Goal: Task Accomplishment & Management: Complete application form

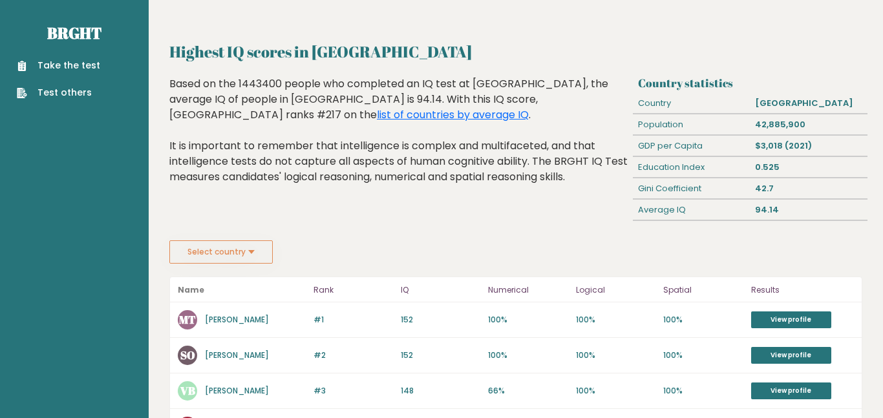
click at [63, 69] on link "Take the test" at bounding box center [58, 66] width 83 height 14
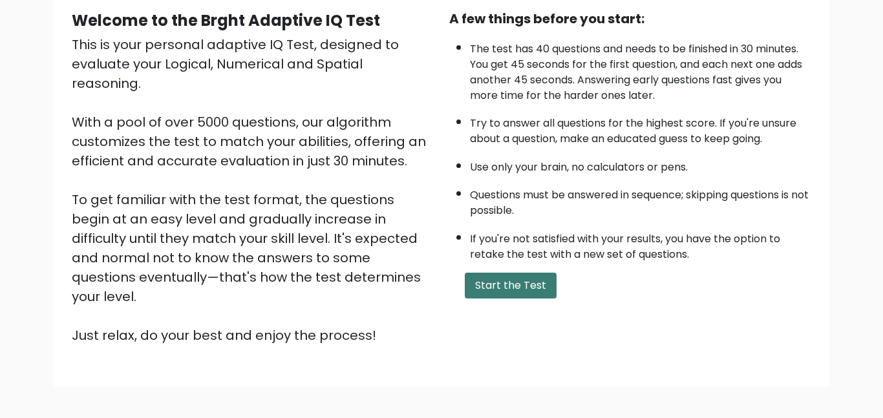
click at [525, 294] on button "Start the Test" at bounding box center [511, 286] width 92 height 26
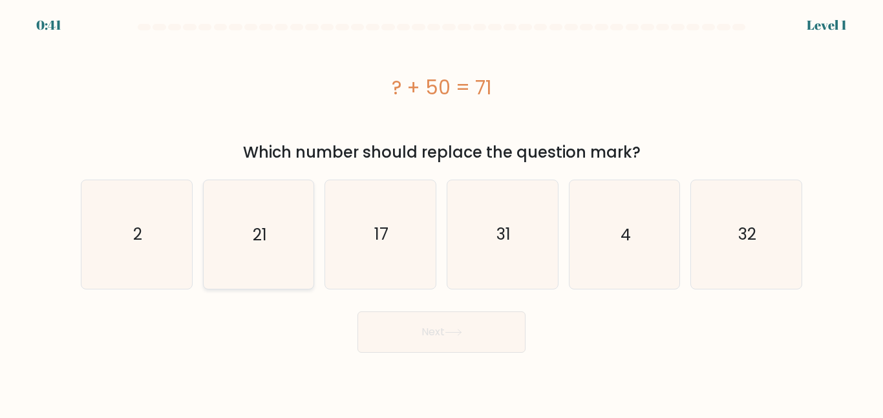
click at [280, 240] on icon "21" at bounding box center [258, 234] width 108 height 108
click at [441, 213] on input "b. 21" at bounding box center [441, 210] width 1 height 3
radio input "true"
click at [393, 321] on button "Next" at bounding box center [441, 331] width 168 height 41
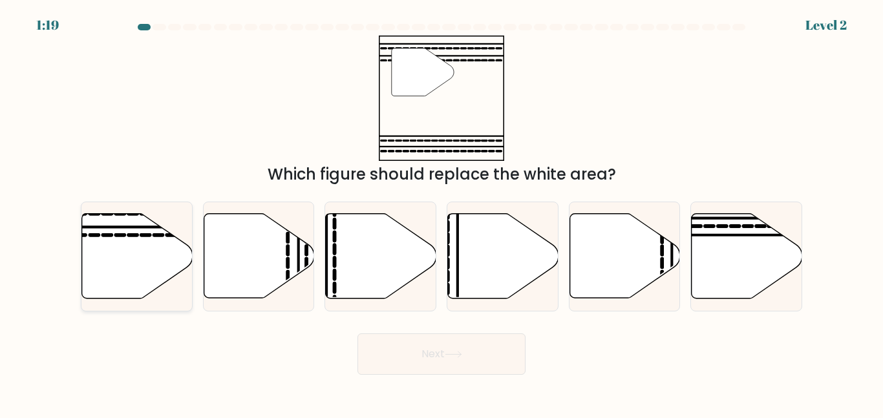
click at [164, 240] on icon at bounding box center [137, 256] width 111 height 85
click at [441, 213] on input "a." at bounding box center [441, 210] width 1 height 3
radio input "true"
click at [390, 343] on button "Next" at bounding box center [441, 353] width 168 height 41
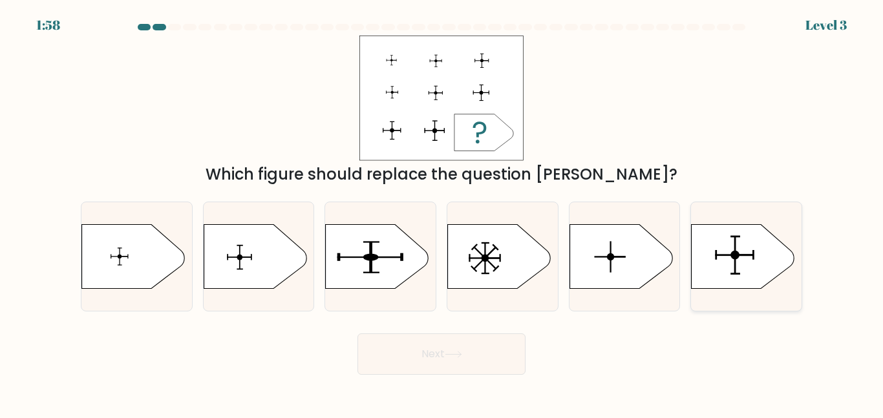
click at [732, 246] on icon at bounding box center [742, 256] width 103 height 65
click at [442, 213] on input "f." at bounding box center [441, 210] width 1 height 3
radio input "true"
click at [474, 353] on button "Next" at bounding box center [441, 353] width 168 height 41
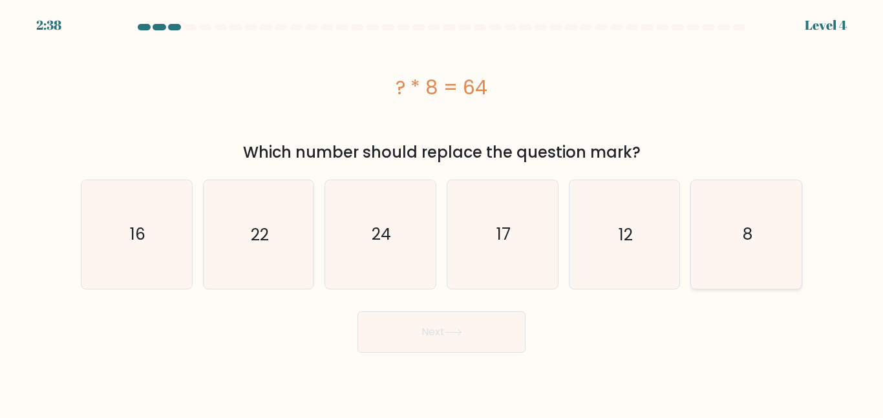
click at [778, 212] on icon "8" at bounding box center [746, 234] width 108 height 108
click at [442, 212] on input "f. 8" at bounding box center [441, 210] width 1 height 3
radio input "true"
click at [443, 336] on button "Next" at bounding box center [441, 331] width 168 height 41
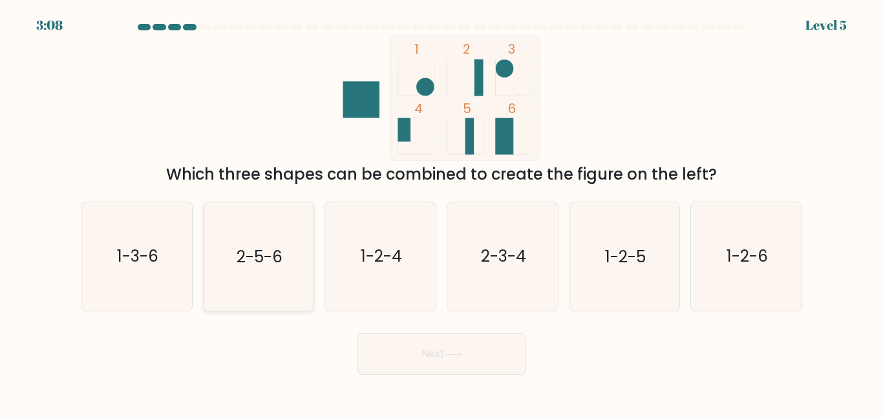
click at [248, 275] on icon "2-5-6" at bounding box center [258, 256] width 108 height 108
click at [441, 213] on input "b. 2-5-6" at bounding box center [441, 210] width 1 height 3
radio input "true"
click at [431, 363] on button "Next" at bounding box center [441, 353] width 168 height 41
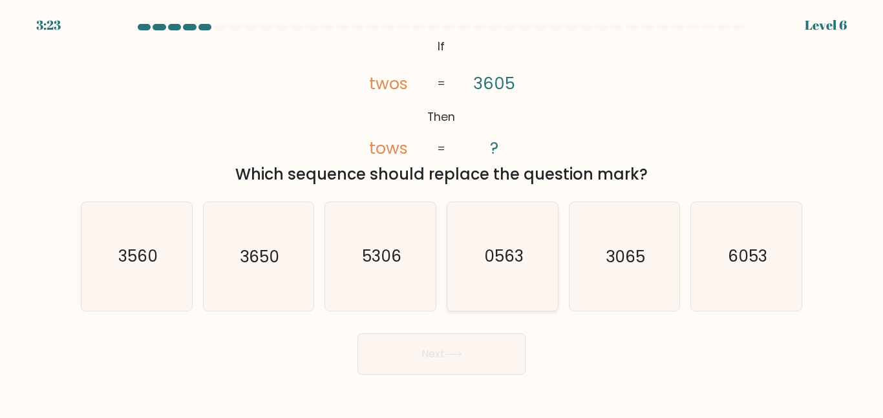
click at [483, 270] on icon "0563" at bounding box center [502, 256] width 108 height 108
click at [442, 213] on input "d. 0563" at bounding box center [441, 210] width 1 height 3
radio input "true"
click at [486, 290] on icon "0563" at bounding box center [502, 256] width 107 height 107
click at [442, 213] on input "d. 0563" at bounding box center [441, 210] width 1 height 3
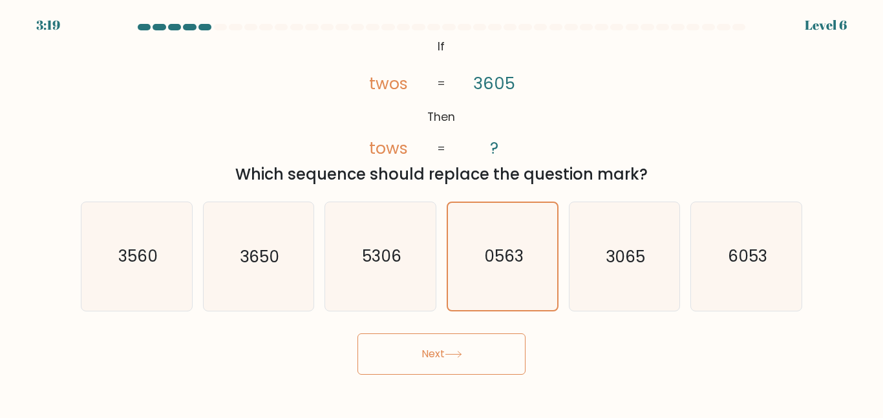
click at [428, 360] on button "Next" at bounding box center [441, 353] width 168 height 41
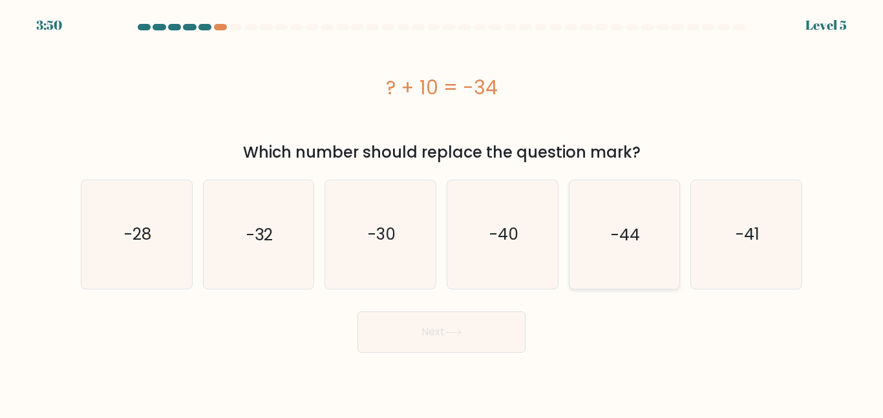
click at [587, 221] on icon "-44" at bounding box center [624, 234] width 108 height 108
click at [442, 213] on input "e. -44" at bounding box center [441, 210] width 1 height 3
radio input "true"
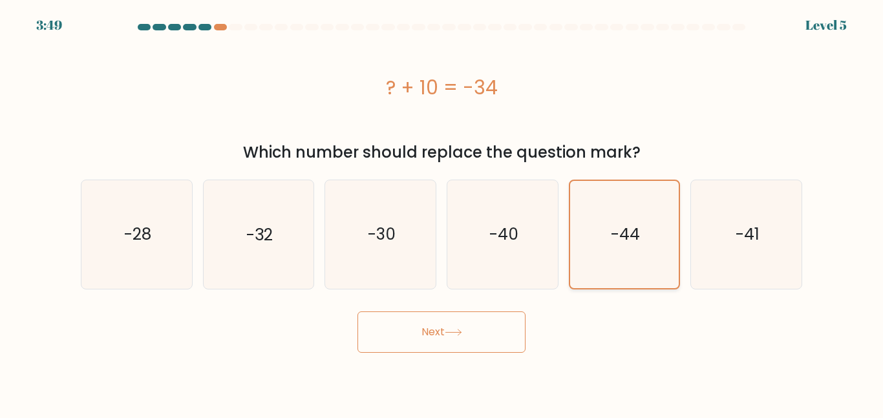
click at [587, 221] on icon "-44" at bounding box center [624, 234] width 107 height 107
click at [442, 213] on input "e. -44" at bounding box center [441, 210] width 1 height 3
click at [481, 342] on button "Next" at bounding box center [441, 331] width 168 height 41
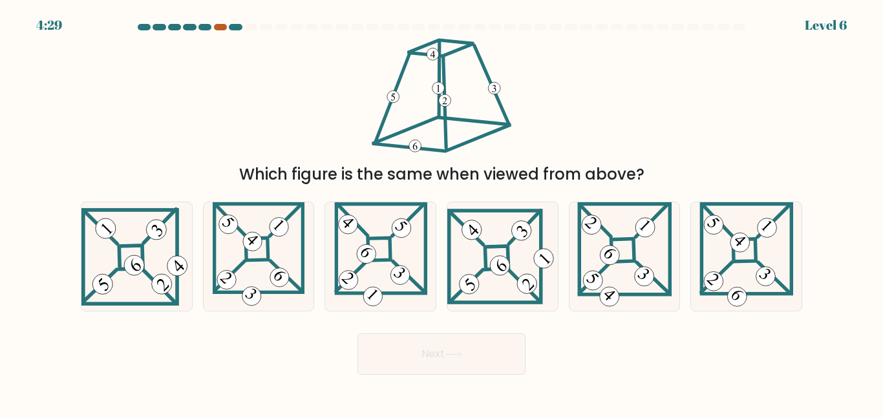
click at [218, 26] on div at bounding box center [220, 27] width 13 height 6
click at [128, 232] on icon at bounding box center [136, 256] width 111 height 98
click at [441, 213] on input "a." at bounding box center [441, 210] width 1 height 3
radio input "true"
click at [405, 366] on button "Next" at bounding box center [441, 353] width 168 height 41
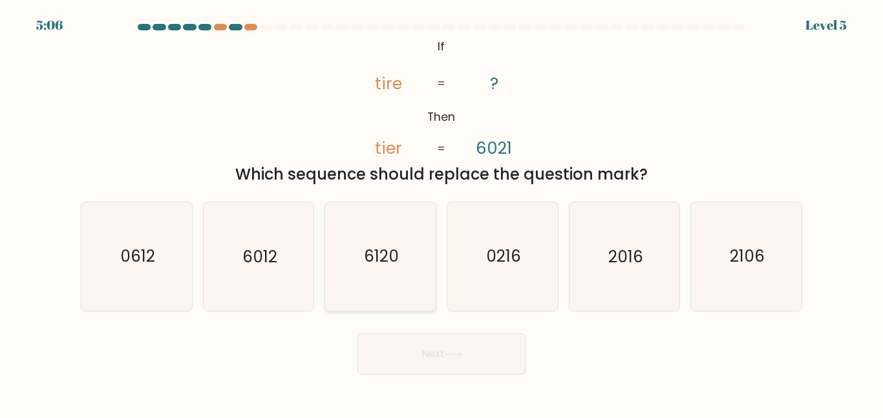
click at [393, 231] on icon "6120" at bounding box center [380, 256] width 108 height 108
click at [441, 213] on input "c. 6120" at bounding box center [441, 210] width 1 height 3
radio input "true"
click at [426, 360] on button "Next" at bounding box center [441, 353] width 168 height 41
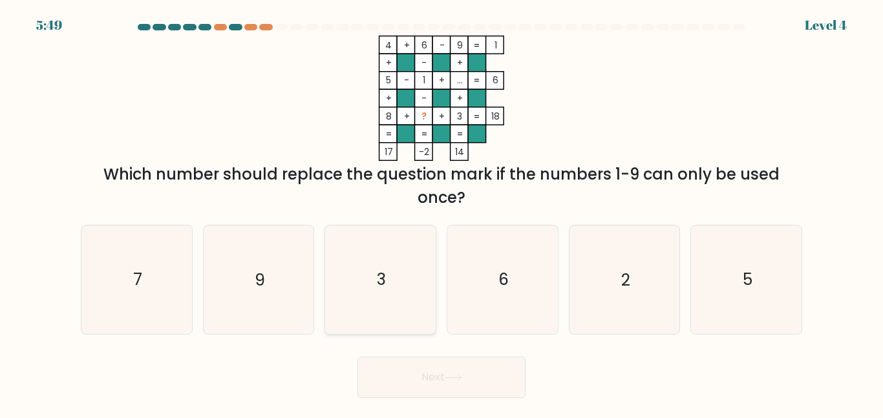
click at [403, 301] on icon "3" at bounding box center [380, 280] width 108 height 108
click at [441, 213] on input "c. 3" at bounding box center [441, 210] width 1 height 3
radio input "true"
click at [420, 386] on button "Next" at bounding box center [441, 377] width 168 height 41
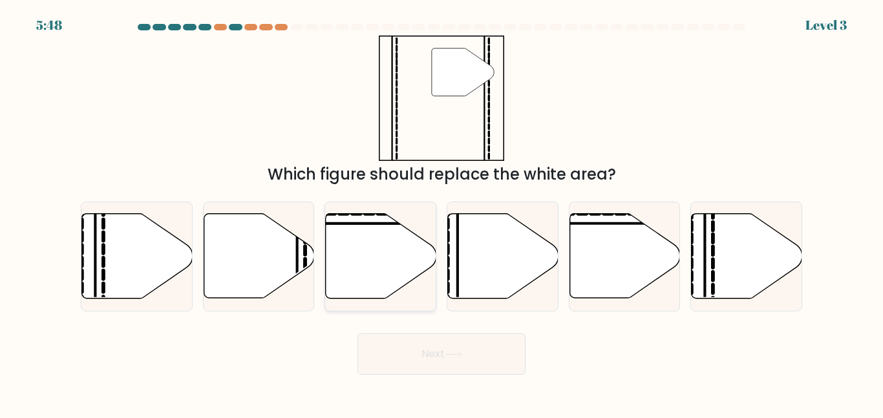
click at [396, 287] on icon at bounding box center [381, 256] width 111 height 85
click at [441, 213] on input "c." at bounding box center [441, 210] width 1 height 3
radio input "true"
click at [387, 352] on button "Next" at bounding box center [441, 353] width 168 height 41
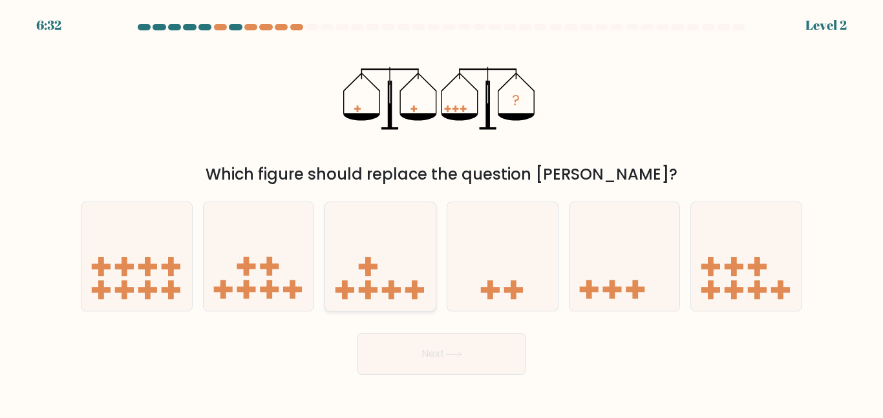
click at [374, 300] on icon at bounding box center [380, 256] width 111 height 91
click at [441, 213] on input "c." at bounding box center [441, 210] width 1 height 3
radio input "true"
click at [372, 340] on button "Next" at bounding box center [441, 353] width 168 height 41
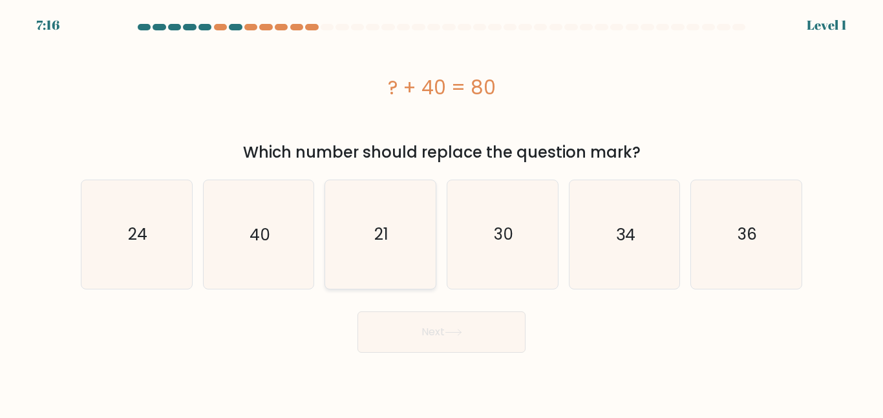
click at [362, 242] on icon "21" at bounding box center [380, 234] width 108 height 108
click at [441, 213] on input "c. 21" at bounding box center [441, 210] width 1 height 3
radio input "true"
click at [282, 242] on icon "40" at bounding box center [258, 234] width 108 height 108
click at [441, 213] on input "b. 40" at bounding box center [441, 210] width 1 height 3
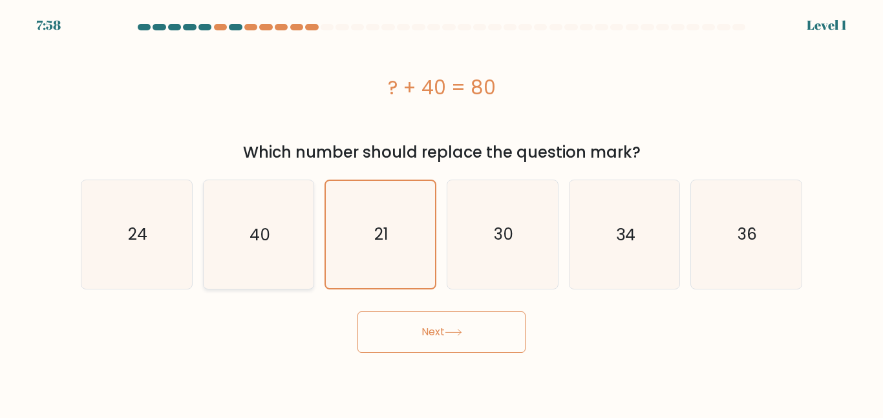
radio input "true"
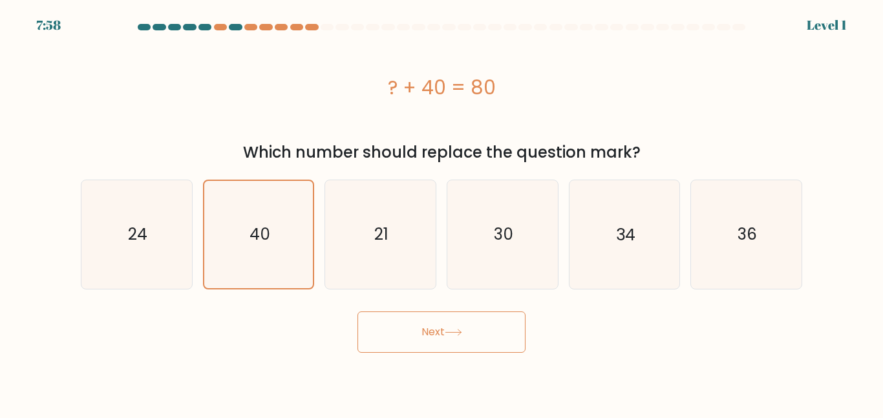
click at [450, 336] on button "Next" at bounding box center [441, 331] width 168 height 41
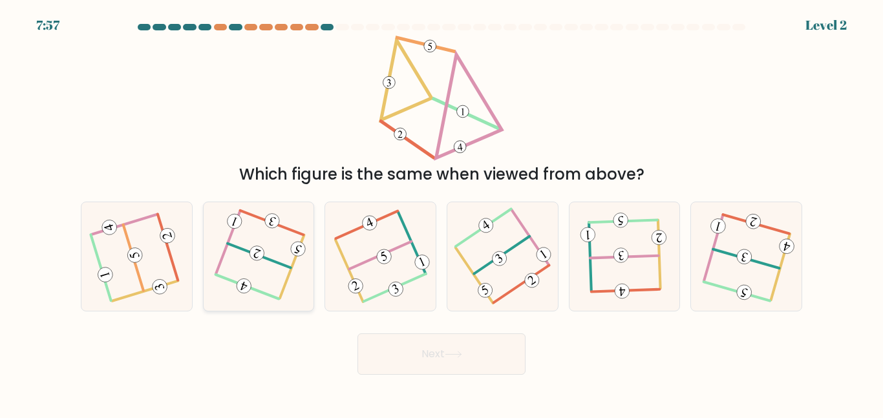
click at [263, 224] on icon at bounding box center [258, 256] width 84 height 87
click at [441, 213] on input "b." at bounding box center [441, 210] width 1 height 3
radio input "true"
click at [374, 341] on button "Next" at bounding box center [441, 353] width 168 height 41
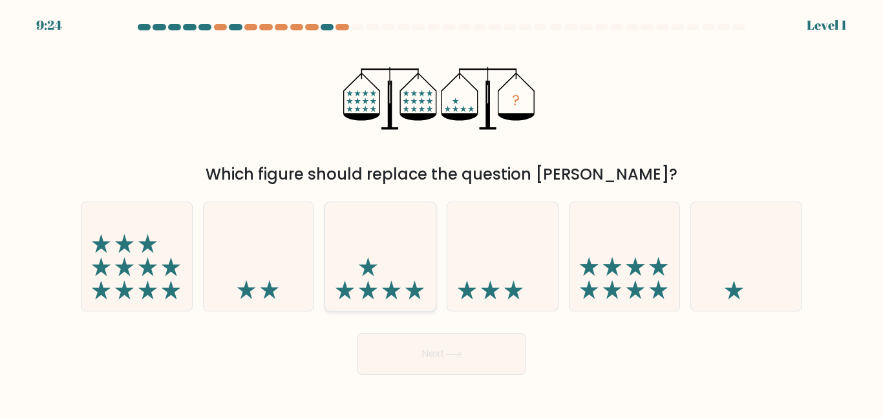
click at [379, 288] on icon at bounding box center [380, 256] width 111 height 91
click at [441, 213] on input "c." at bounding box center [441, 210] width 1 height 3
radio input "true"
click at [403, 362] on button "Next" at bounding box center [441, 353] width 168 height 41
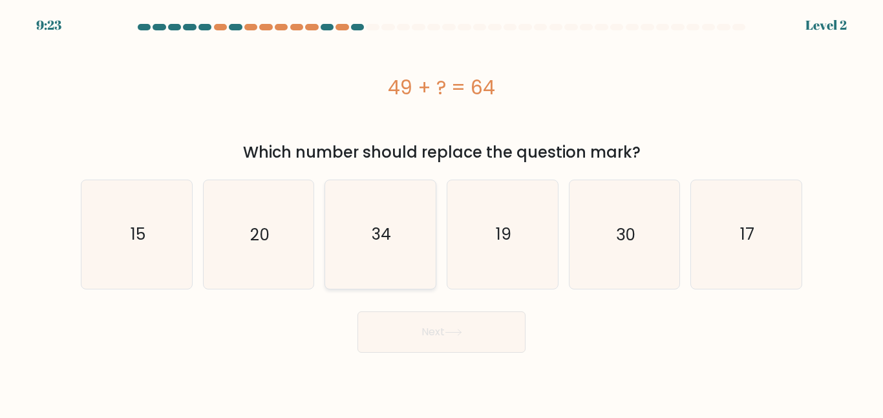
click at [392, 282] on icon "34" at bounding box center [380, 234] width 108 height 108
click at [441, 213] on input "c. 34" at bounding box center [441, 210] width 1 height 3
radio input "true"
click at [398, 338] on button "Next" at bounding box center [441, 331] width 168 height 41
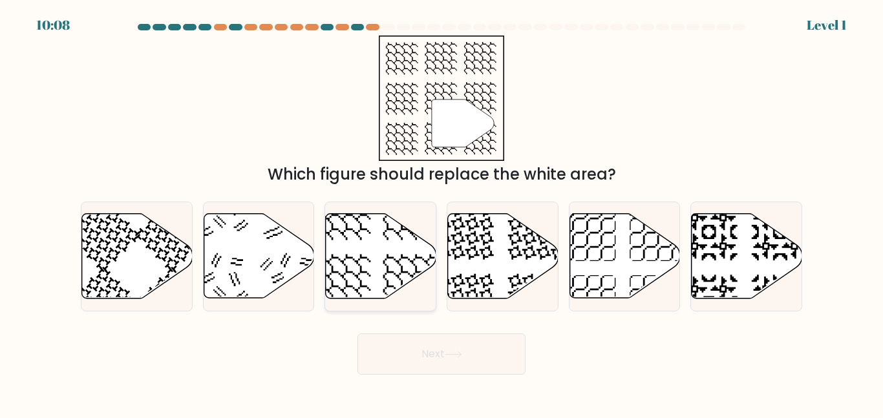
click at [380, 251] on icon at bounding box center [381, 256] width 111 height 85
click at [441, 213] on input "c." at bounding box center [441, 210] width 1 height 3
radio input "true"
click at [377, 335] on button "Next" at bounding box center [441, 353] width 168 height 41
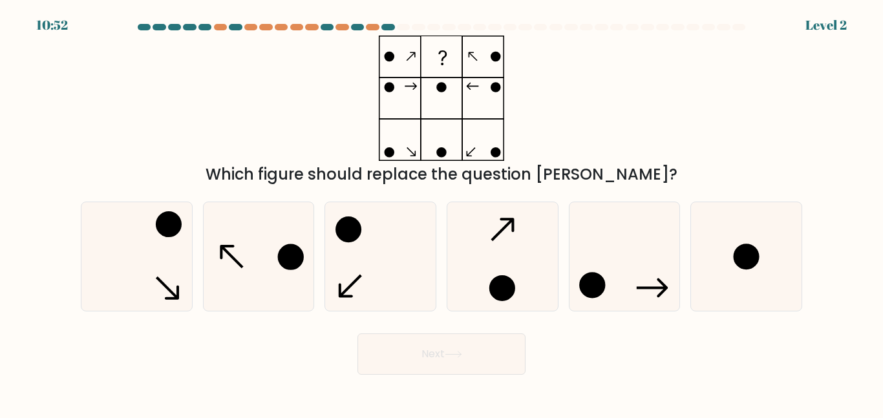
click at [376, 318] on form at bounding box center [441, 199] width 883 height 351
click at [376, 309] on icon at bounding box center [380, 256] width 108 height 108
click at [441, 213] on input "c." at bounding box center [441, 210] width 1 height 3
radio input "true"
click at [416, 370] on button "Next" at bounding box center [441, 353] width 168 height 41
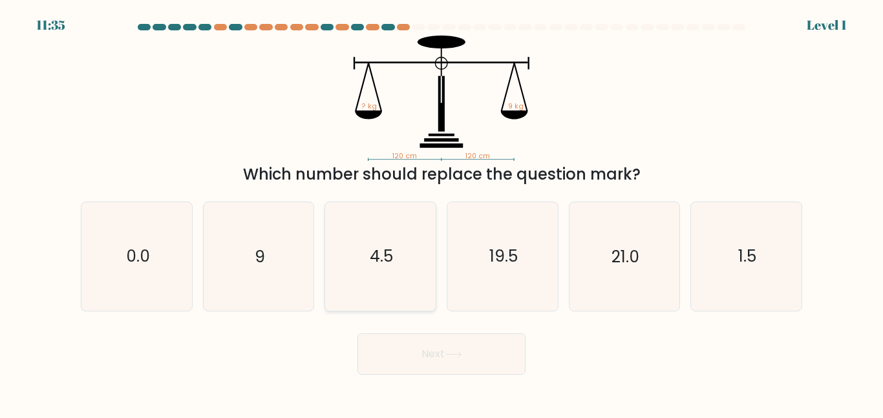
click at [404, 252] on icon "4.5" at bounding box center [380, 256] width 108 height 108
click at [441, 213] on input "c. 4.5" at bounding box center [441, 210] width 1 height 3
radio input "true"
click at [403, 371] on button "Next" at bounding box center [441, 353] width 168 height 41
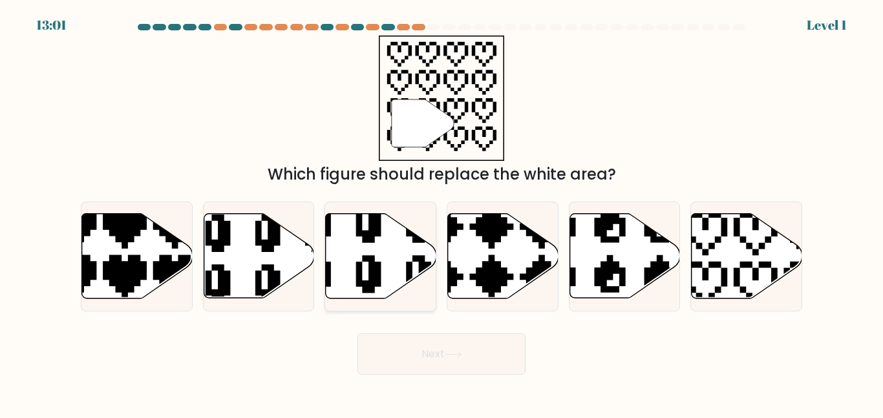
click at [387, 271] on icon at bounding box center [381, 256] width 111 height 85
click at [441, 213] on input "c." at bounding box center [441, 210] width 1 height 3
radio input "true"
click at [428, 363] on button "Next" at bounding box center [441, 353] width 168 height 41
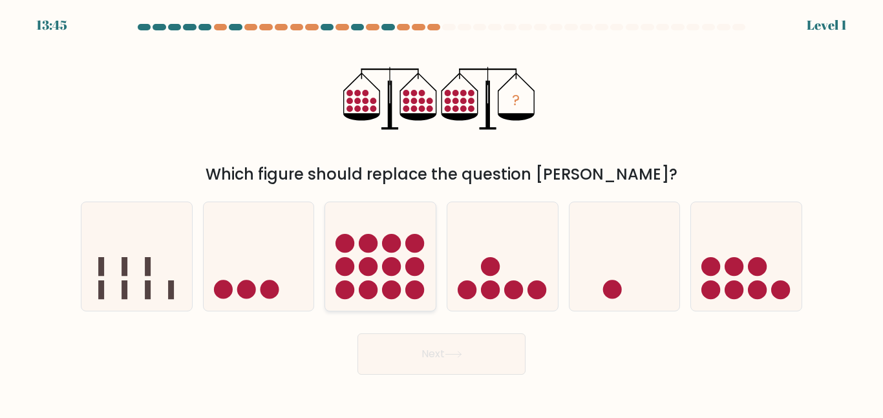
click at [373, 289] on circle at bounding box center [368, 289] width 19 height 19
click at [441, 213] on input "c." at bounding box center [441, 210] width 1 height 3
radio input "true"
click at [429, 383] on body "13:45 Level 1" at bounding box center [441, 209] width 883 height 418
click at [399, 350] on button "Next" at bounding box center [441, 353] width 168 height 41
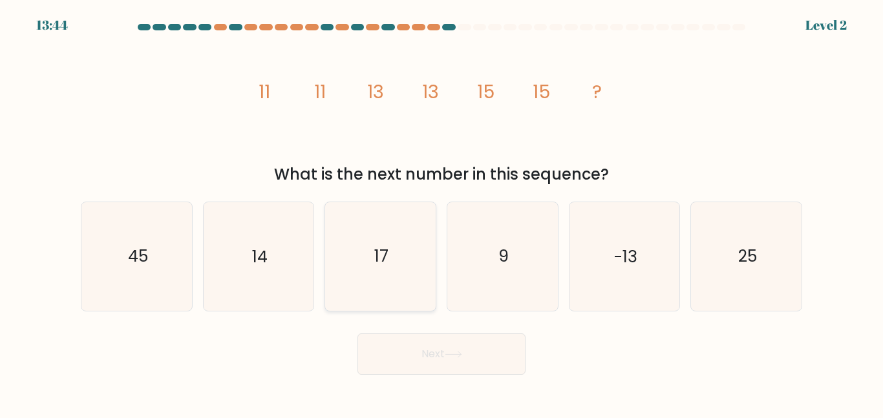
click at [377, 272] on icon "17" at bounding box center [380, 256] width 108 height 108
click at [441, 213] on input "c. 17" at bounding box center [441, 210] width 1 height 3
radio input "true"
click at [427, 353] on button "Next" at bounding box center [441, 353] width 168 height 41
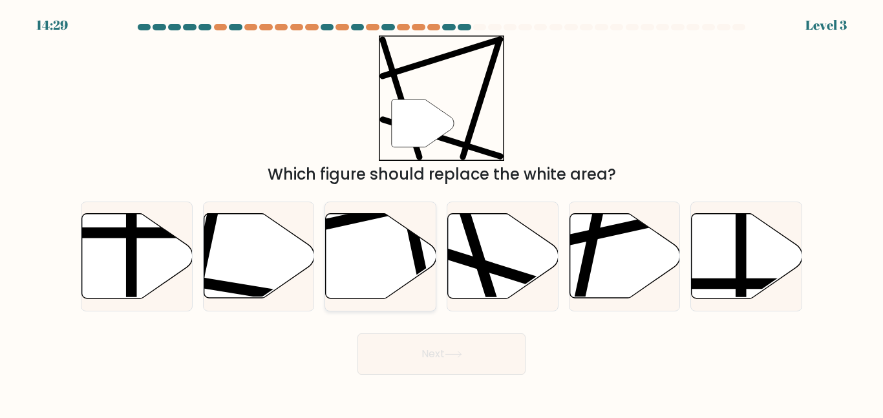
click at [363, 266] on icon at bounding box center [381, 256] width 111 height 85
click at [441, 213] on input "c." at bounding box center [441, 210] width 1 height 3
radio input "true"
click at [425, 362] on button "Next" at bounding box center [441, 353] width 168 height 41
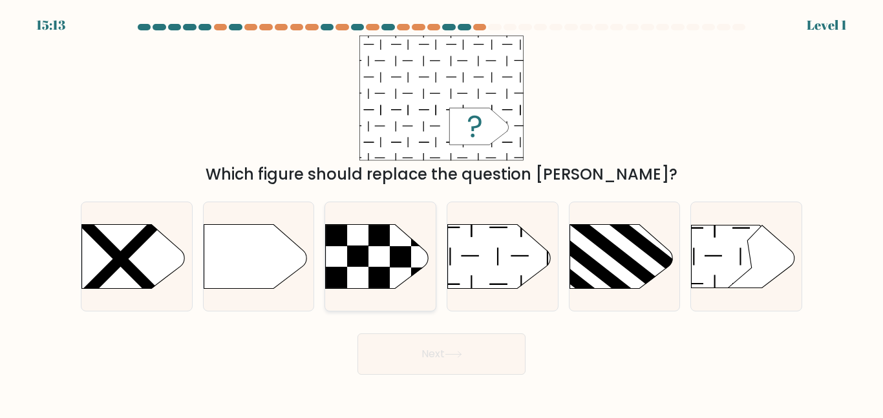
click at [361, 265] on rect at bounding box center [358, 256] width 21 height 21
click at [441, 213] on input "c." at bounding box center [441, 210] width 1 height 3
radio input "true"
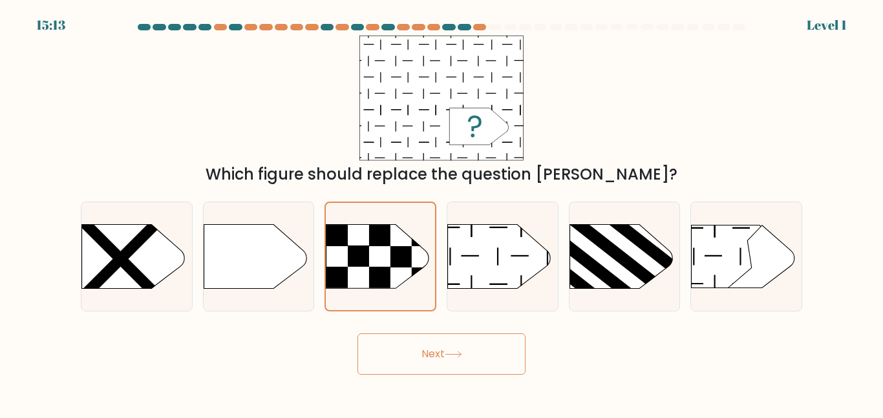
click at [415, 358] on button "Next" at bounding box center [441, 353] width 168 height 41
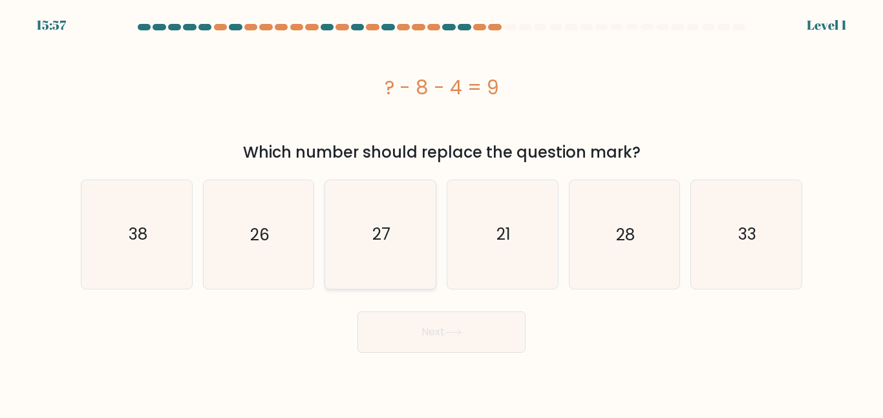
click at [371, 282] on icon "27" at bounding box center [380, 234] width 108 height 108
click at [441, 213] on input "c. 27" at bounding box center [441, 210] width 1 height 3
radio input "true"
click at [409, 344] on button "Next" at bounding box center [441, 331] width 168 height 41
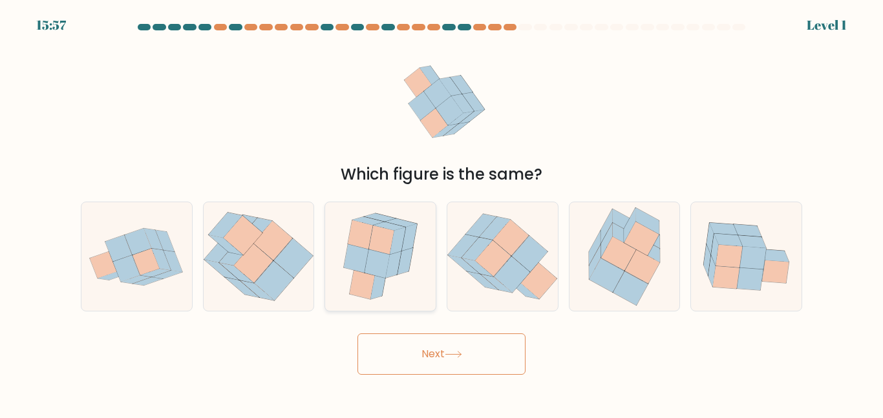
click at [378, 265] on icon at bounding box center [376, 263] width 25 height 29
click at [441, 213] on input "c." at bounding box center [441, 210] width 1 height 3
radio input "true"
click at [413, 347] on button "Next" at bounding box center [441, 353] width 168 height 41
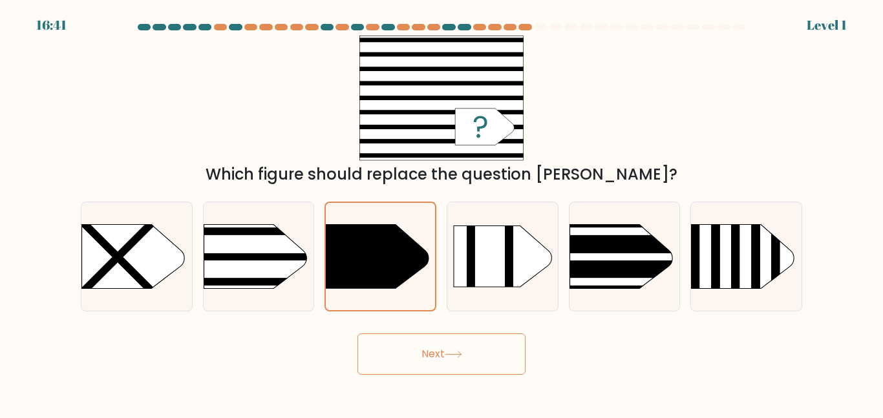
click at [414, 373] on button "Next" at bounding box center [441, 353] width 168 height 41
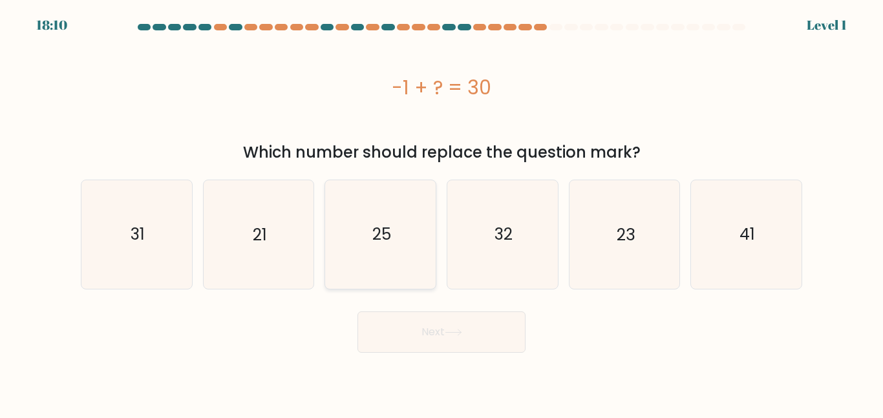
click at [381, 281] on icon "25" at bounding box center [380, 234] width 108 height 108
click at [441, 213] on input "c. 25" at bounding box center [441, 210] width 1 height 3
radio input "true"
click at [424, 343] on button "Next" at bounding box center [441, 331] width 168 height 41
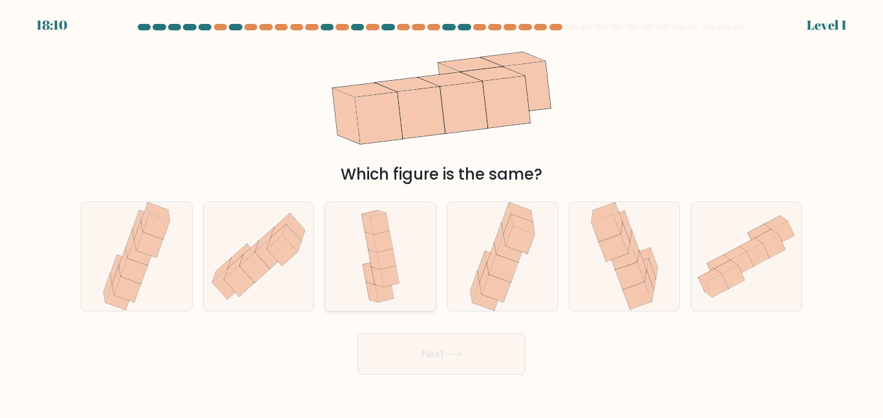
click at [394, 279] on icon at bounding box center [389, 276] width 19 height 21
click at [441, 213] on input "c." at bounding box center [441, 210] width 1 height 3
radio input "true"
click at [437, 351] on button "Next" at bounding box center [441, 353] width 168 height 41
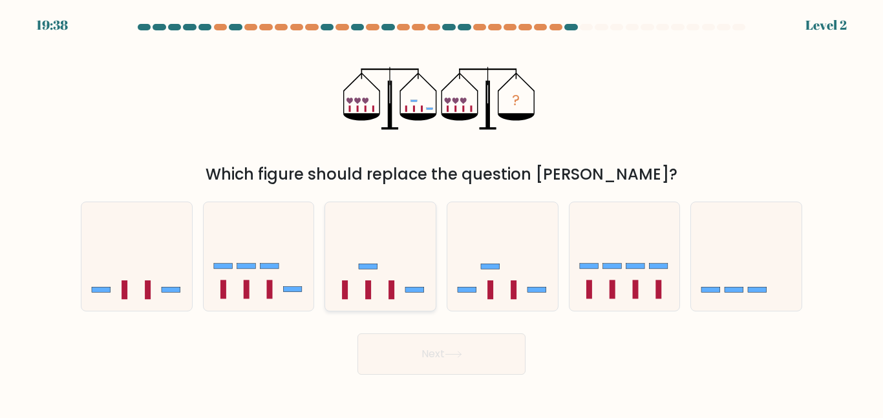
click at [404, 301] on icon at bounding box center [380, 256] width 111 height 91
click at [441, 213] on input "c." at bounding box center [441, 210] width 1 height 3
radio input "true"
click at [426, 350] on button "Next" at bounding box center [441, 353] width 168 height 41
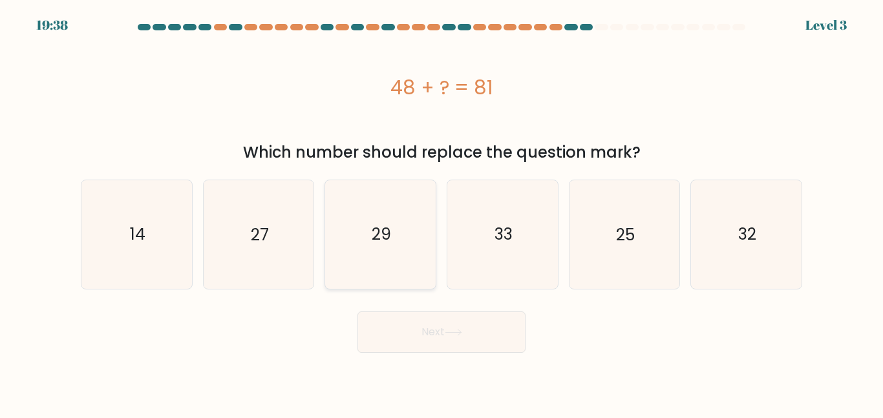
click at [381, 288] on icon "29" at bounding box center [380, 234] width 108 height 108
click at [441, 213] on input "c. 29" at bounding box center [441, 210] width 1 height 3
radio input "true"
click at [419, 350] on button "Next" at bounding box center [441, 331] width 168 height 41
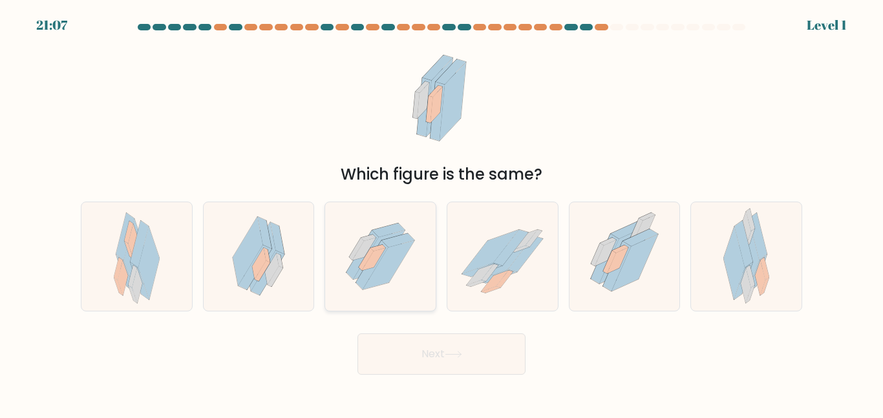
click at [385, 282] on icon at bounding box center [389, 265] width 52 height 48
click at [441, 213] on input "c." at bounding box center [441, 210] width 1 height 3
radio input "true"
click at [425, 344] on button "Next" at bounding box center [441, 353] width 168 height 41
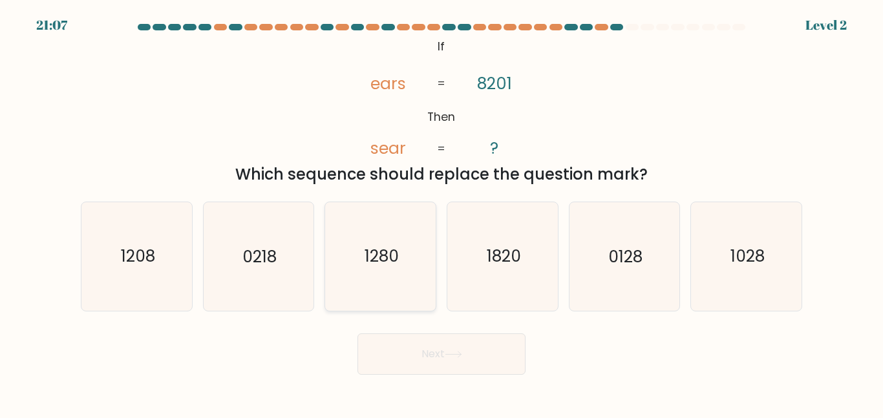
click at [396, 269] on icon "1280" at bounding box center [380, 256] width 108 height 108
click at [441, 213] on input "c. [DATE]" at bounding box center [441, 210] width 1 height 3
radio input "true"
click at [441, 339] on button "Next" at bounding box center [441, 353] width 168 height 41
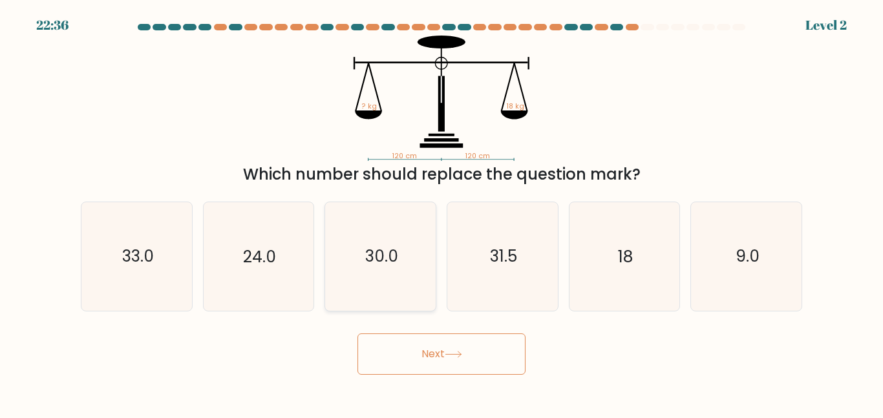
click at [379, 266] on text "30.0" at bounding box center [381, 256] width 33 height 23
click at [441, 213] on input "c. 30.0" at bounding box center [441, 210] width 1 height 3
radio input "true"
click at [421, 360] on button "Next" at bounding box center [441, 353] width 168 height 41
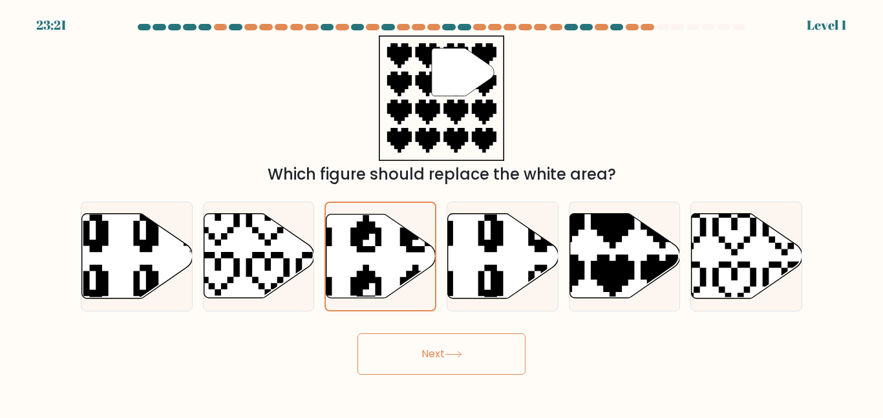
click at [411, 360] on button "Next" at bounding box center [441, 353] width 168 height 41
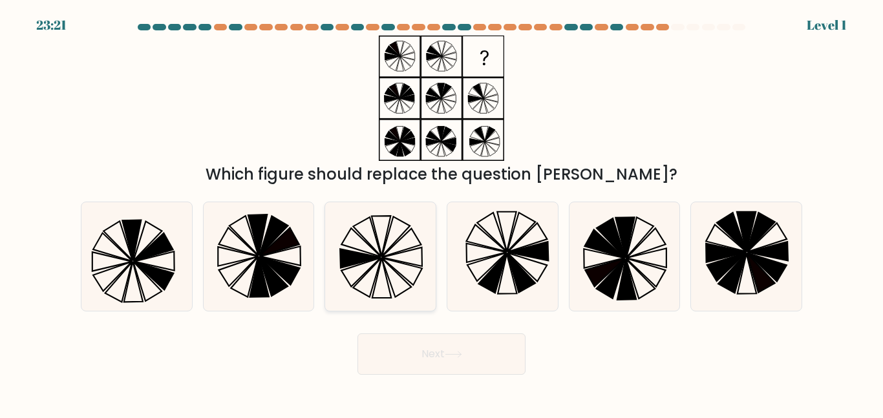
click at [368, 269] on icon at bounding box center [380, 256] width 108 height 108
click at [441, 213] on input "c." at bounding box center [441, 210] width 1 height 3
radio input "true"
click at [410, 360] on button "Next" at bounding box center [441, 353] width 168 height 41
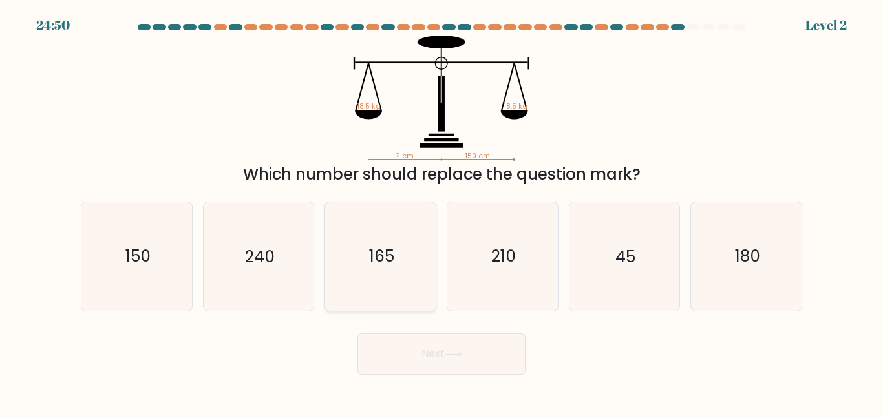
click at [373, 271] on icon "165" at bounding box center [380, 256] width 108 height 108
click at [441, 213] on input "c. 165" at bounding box center [441, 210] width 1 height 3
radio input "true"
click at [412, 364] on button "Next" at bounding box center [441, 353] width 168 height 41
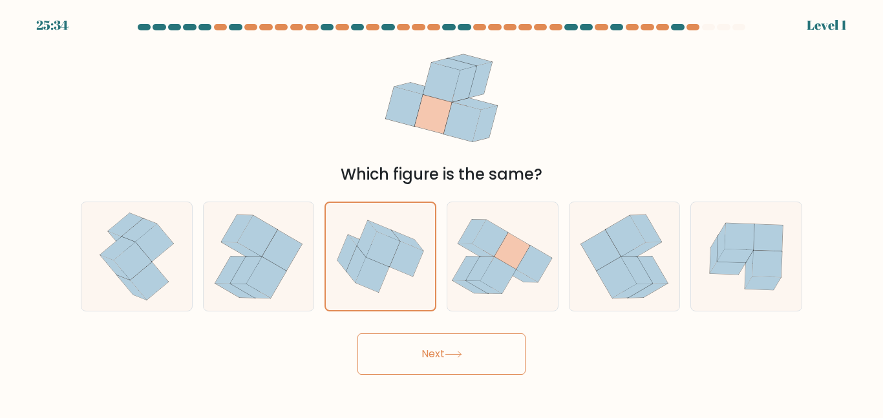
click at [421, 366] on button "Next" at bounding box center [441, 353] width 168 height 41
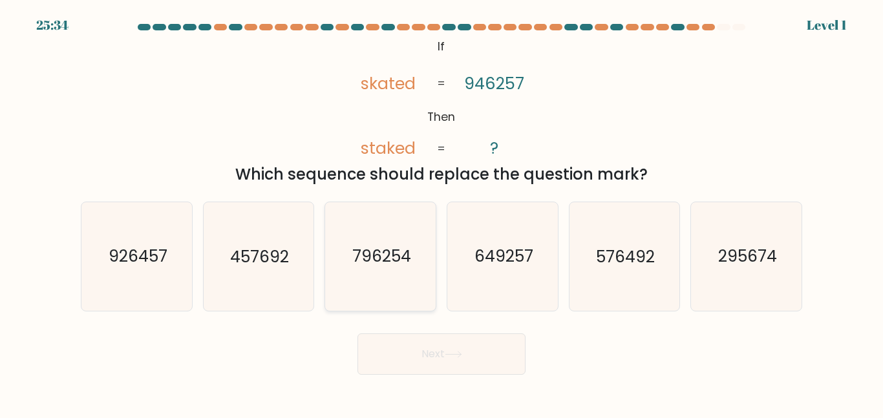
click at [376, 268] on text "796254" at bounding box center [381, 256] width 59 height 23
click at [441, 213] on input "c. 796254" at bounding box center [441, 210] width 1 height 3
radio input "true"
click at [420, 360] on button "Next" at bounding box center [441, 353] width 168 height 41
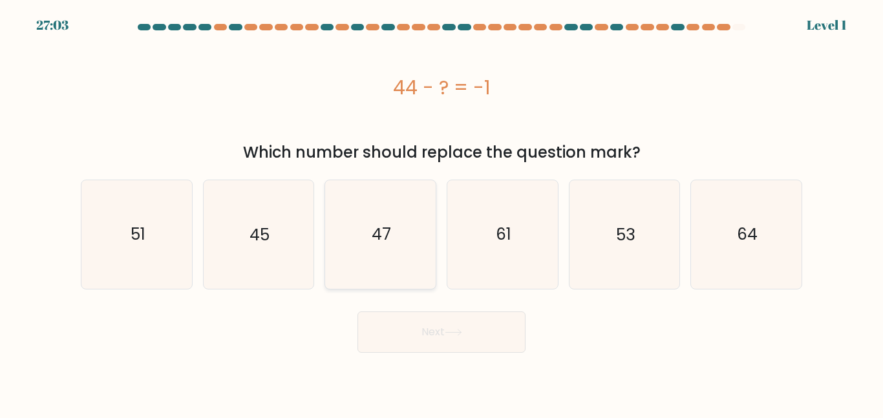
click at [363, 282] on icon "47" at bounding box center [380, 234] width 108 height 108
click at [441, 213] on input "c. 47" at bounding box center [441, 210] width 1 height 3
radio input "true"
click at [430, 359] on body "27:03 Level 1" at bounding box center [441, 209] width 883 height 418
click at [377, 279] on icon "47" at bounding box center [380, 234] width 107 height 107
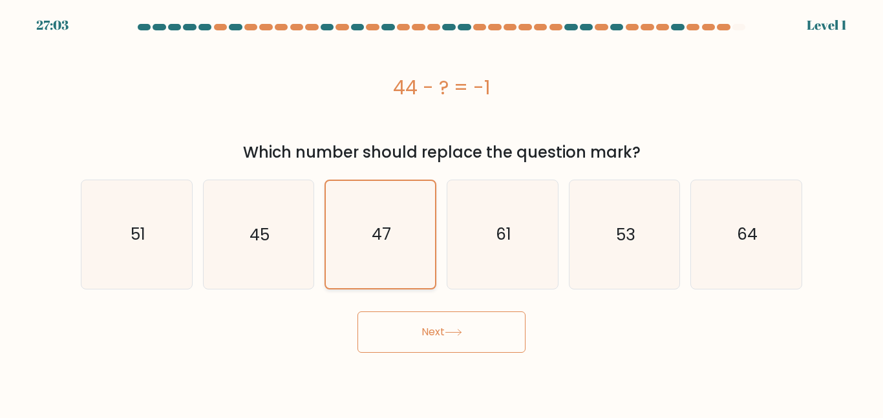
click at [441, 213] on input "c. 47" at bounding box center [441, 210] width 1 height 3
click at [412, 336] on button "Next" at bounding box center [441, 331] width 168 height 41
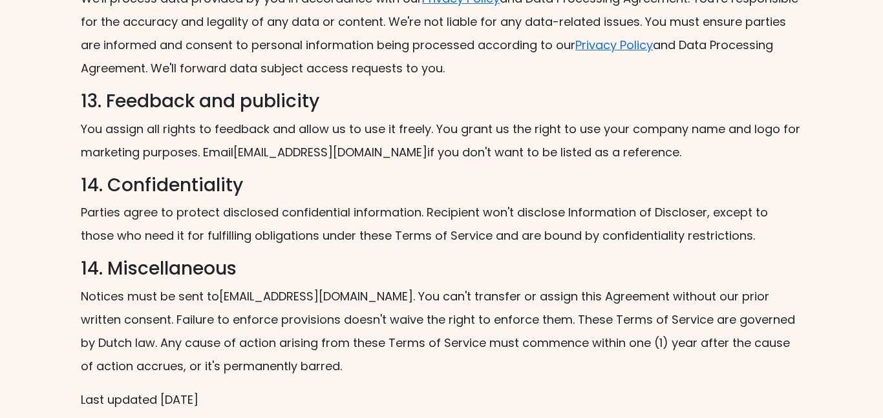
scroll to position [2119, 0]
